Goal: Book appointment/travel/reservation

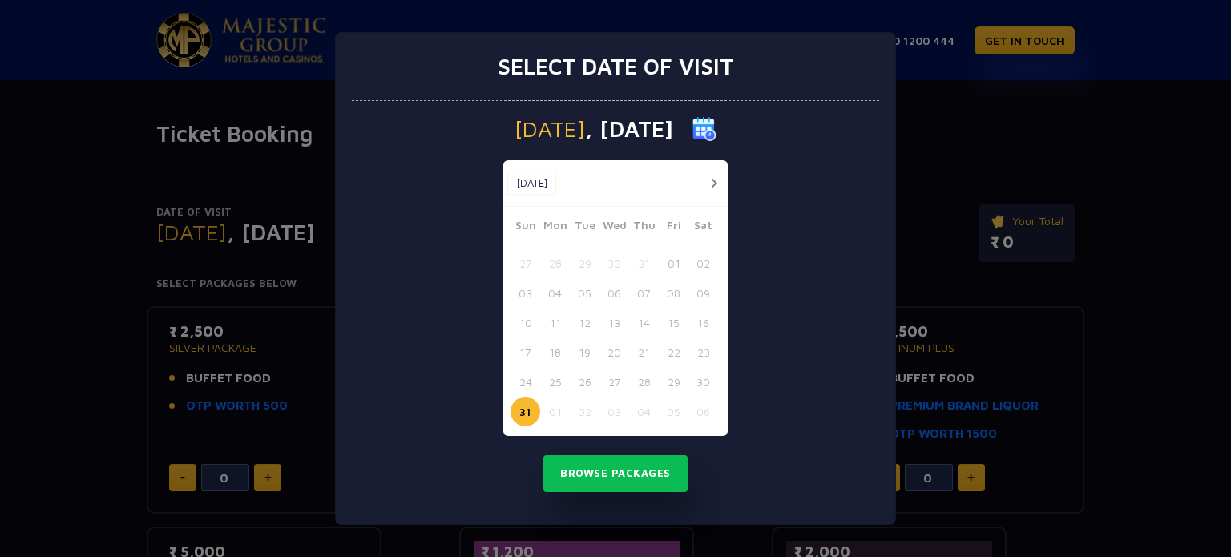
click at [713, 185] on button "button" at bounding box center [714, 183] width 20 height 20
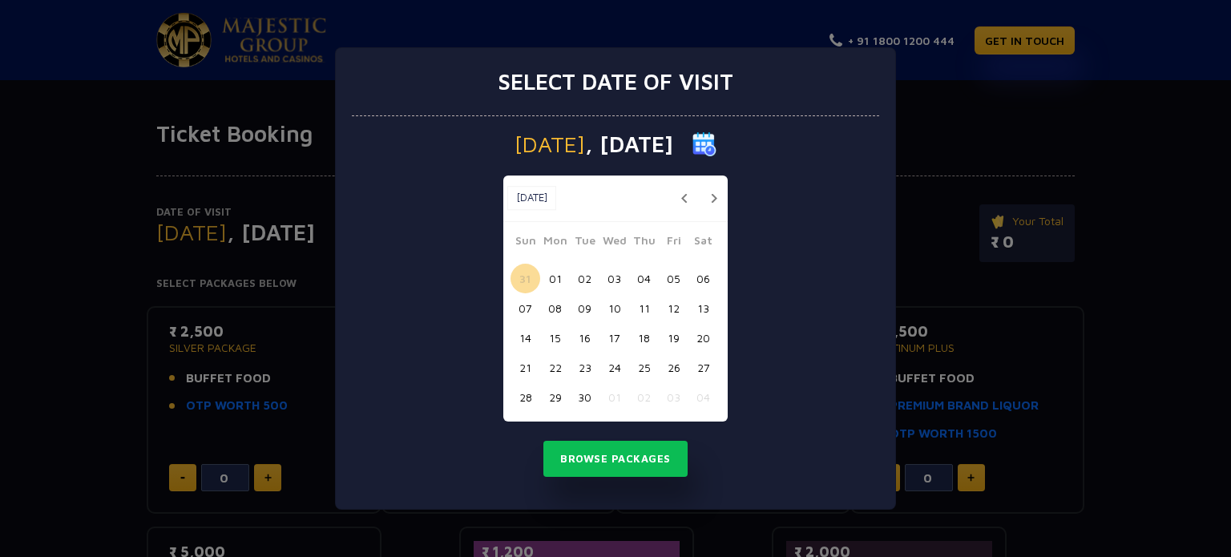
click at [668, 279] on button "05" at bounding box center [674, 279] width 30 height 30
click at [640, 446] on button "Browse Packages" at bounding box center [615, 459] width 144 height 37
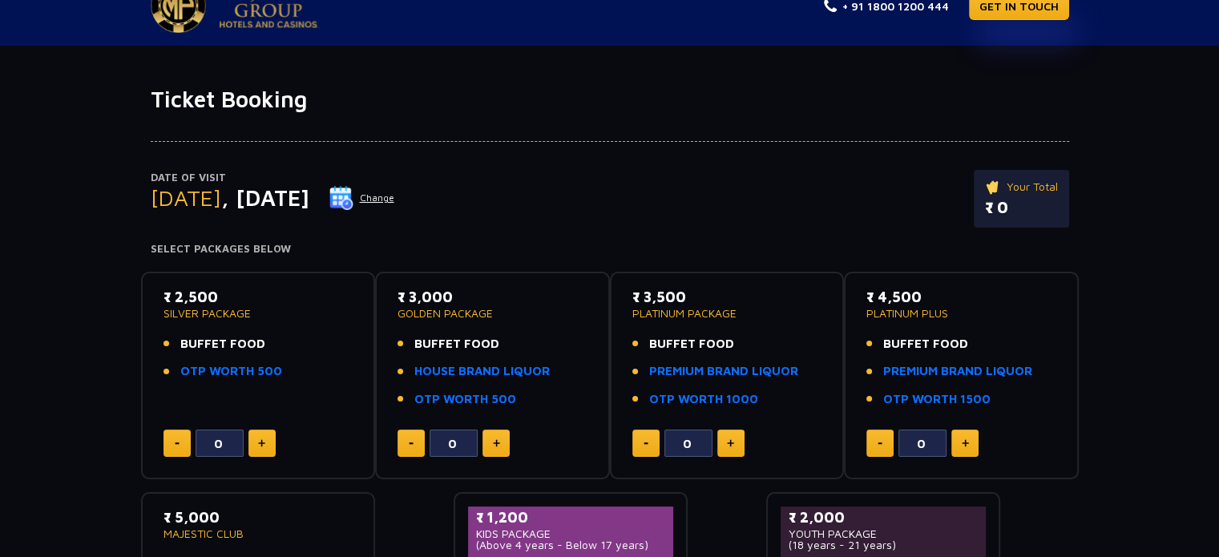
scroll to position [5, 0]
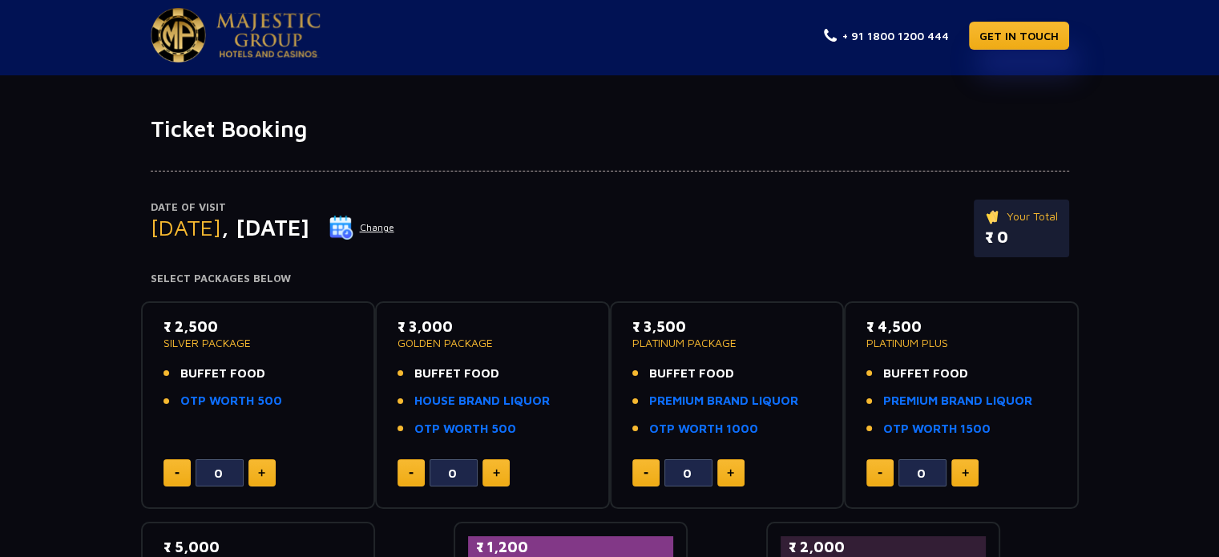
click at [395, 221] on button "Change" at bounding box center [362, 228] width 67 height 26
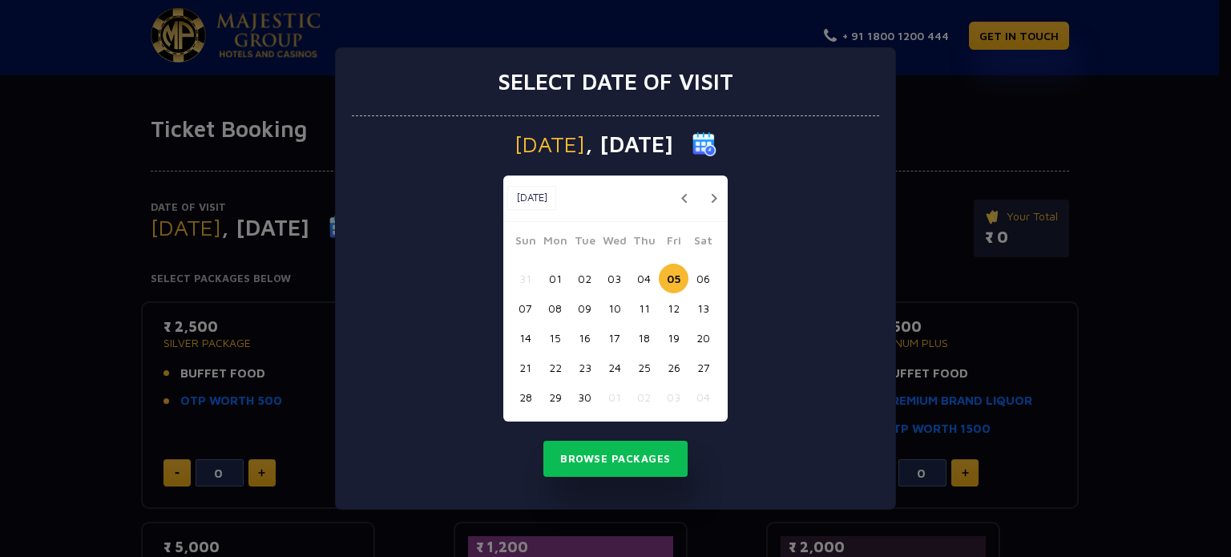
click at [647, 278] on button "04" at bounding box center [644, 279] width 30 height 30
click at [644, 449] on button "Browse Packages" at bounding box center [615, 459] width 144 height 37
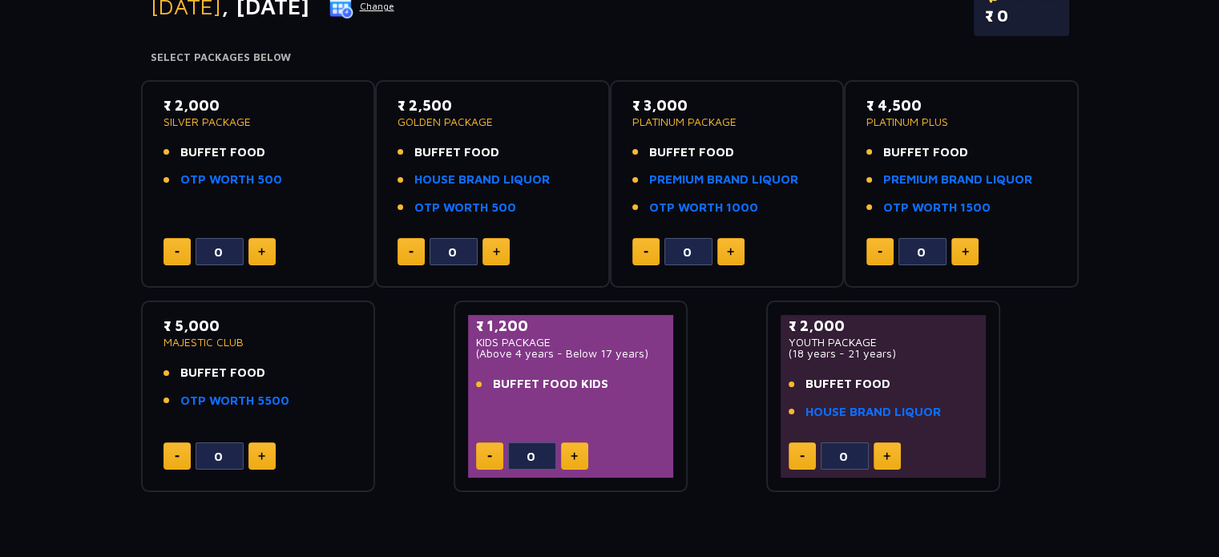
scroll to position [245, 0]
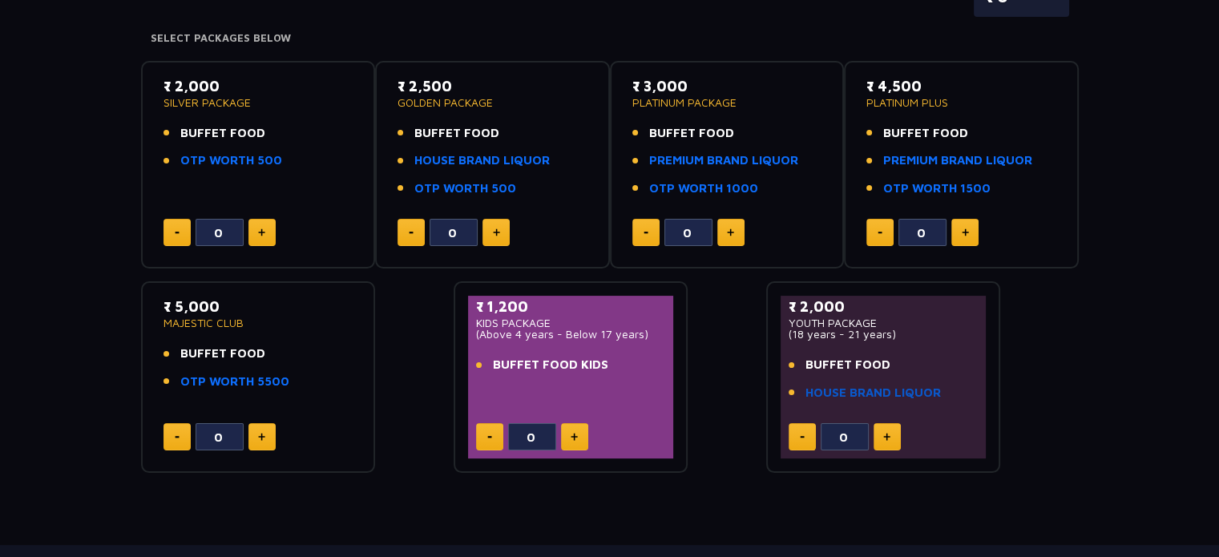
click at [821, 395] on link "HOUSE BRAND LIQUOR" at bounding box center [873, 393] width 135 height 18
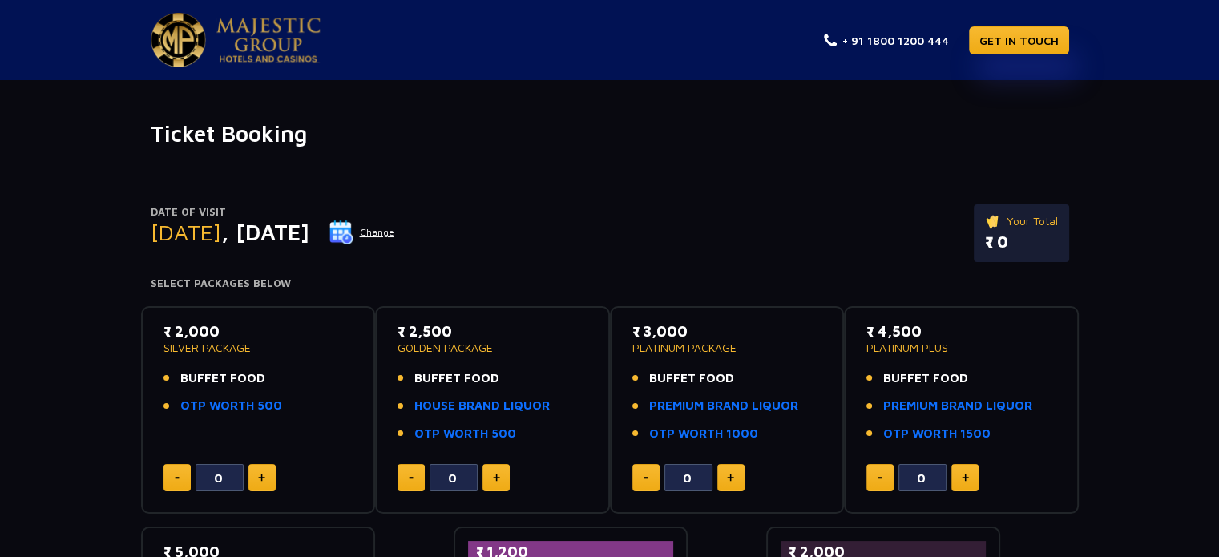
scroll to position [0, 0]
click at [395, 228] on button "Change" at bounding box center [362, 233] width 67 height 26
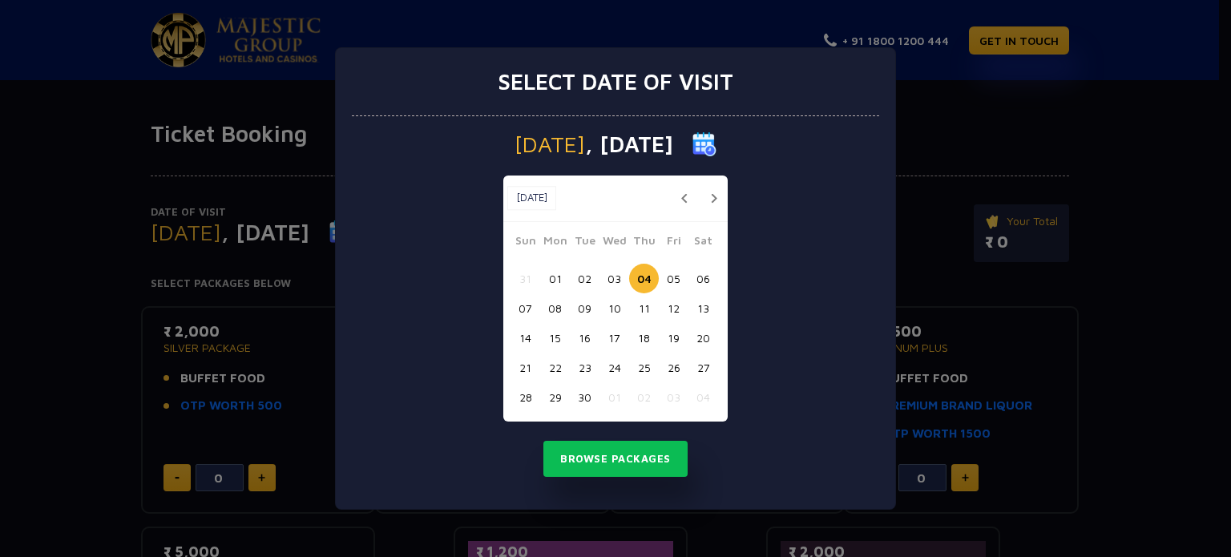
click at [705, 282] on button "06" at bounding box center [704, 279] width 30 height 30
click at [625, 462] on button "Browse Packages" at bounding box center [615, 459] width 144 height 37
